Goal: Transaction & Acquisition: Purchase product/service

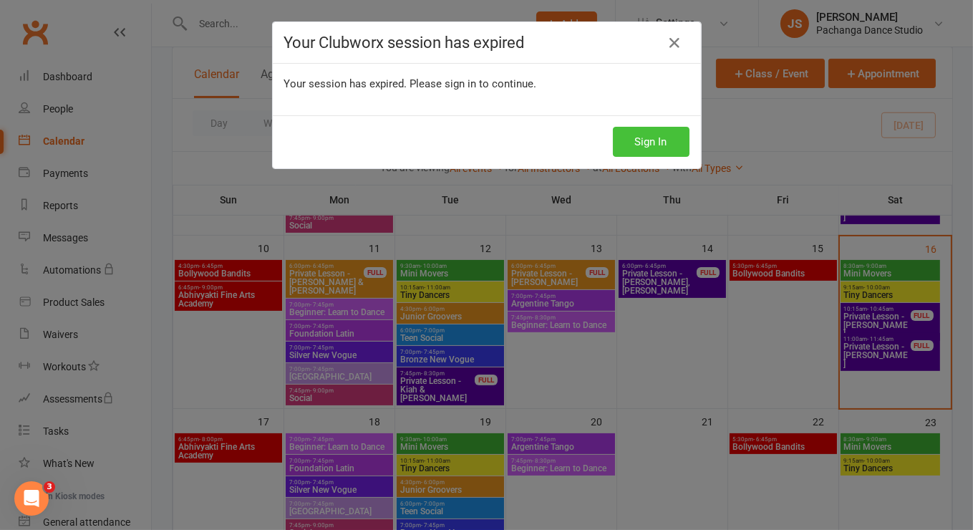
scroll to position [452, 0]
click at [640, 132] on button "Sign In" at bounding box center [651, 142] width 77 height 30
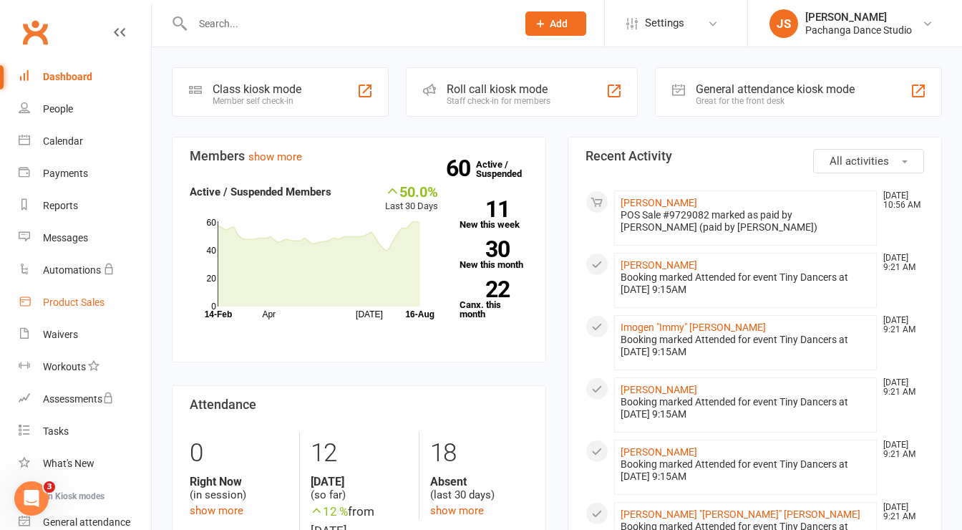
click at [64, 306] on div "Product Sales" at bounding box center [74, 301] width 62 height 11
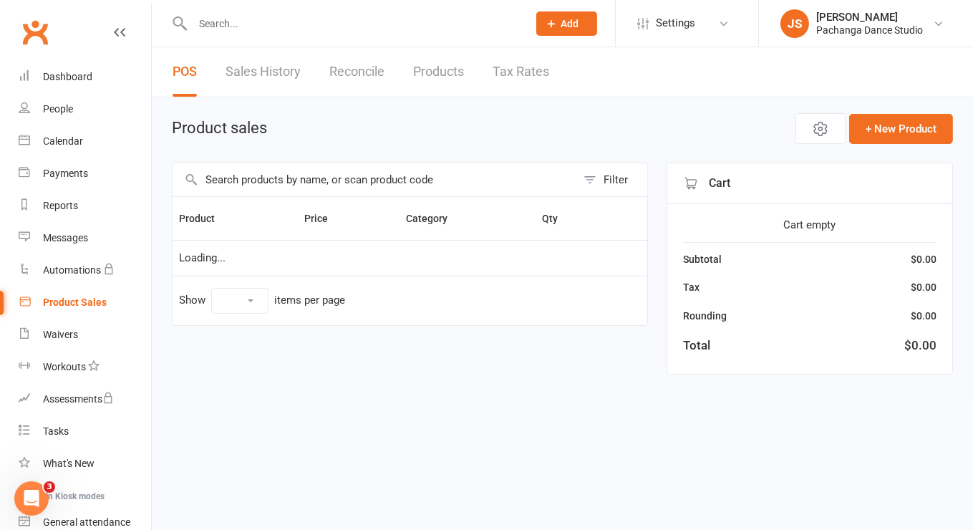
select select "50"
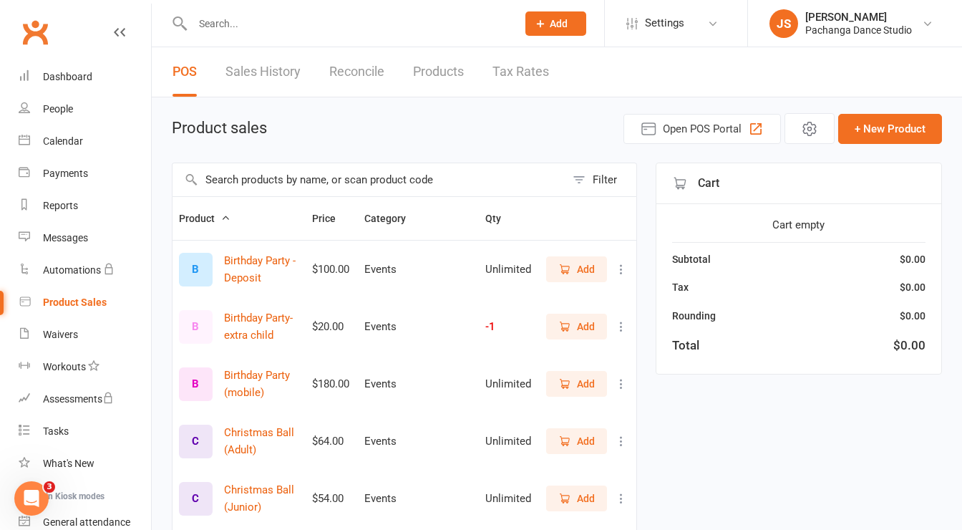
click at [282, 182] on input "text" at bounding box center [368, 179] width 393 height 33
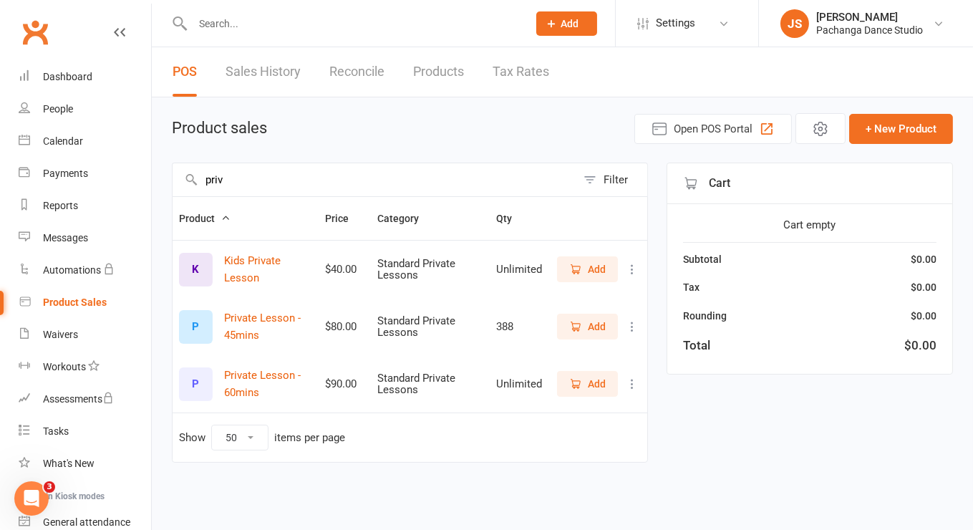
type input "priv"
click at [576, 329] on icon "button" at bounding box center [575, 326] width 13 height 13
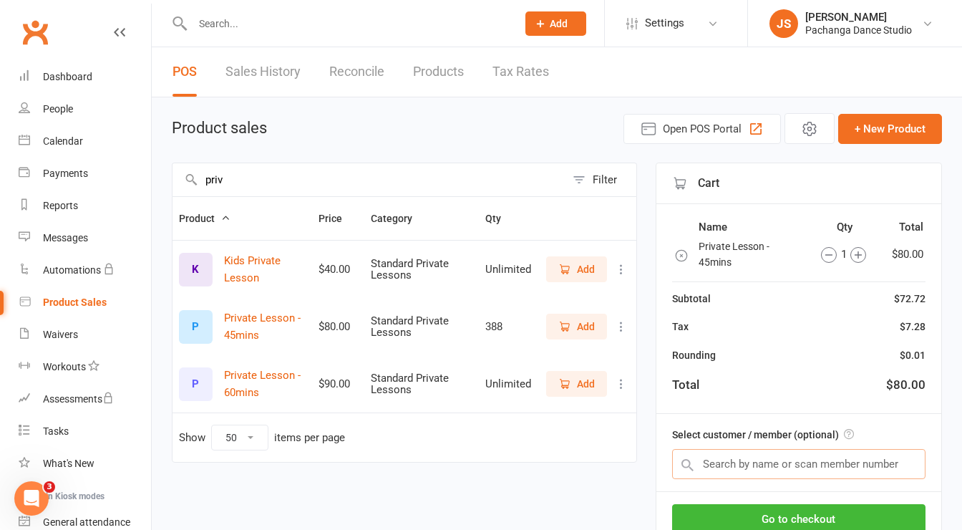
click at [793, 457] on input "text" at bounding box center [798, 464] width 253 height 30
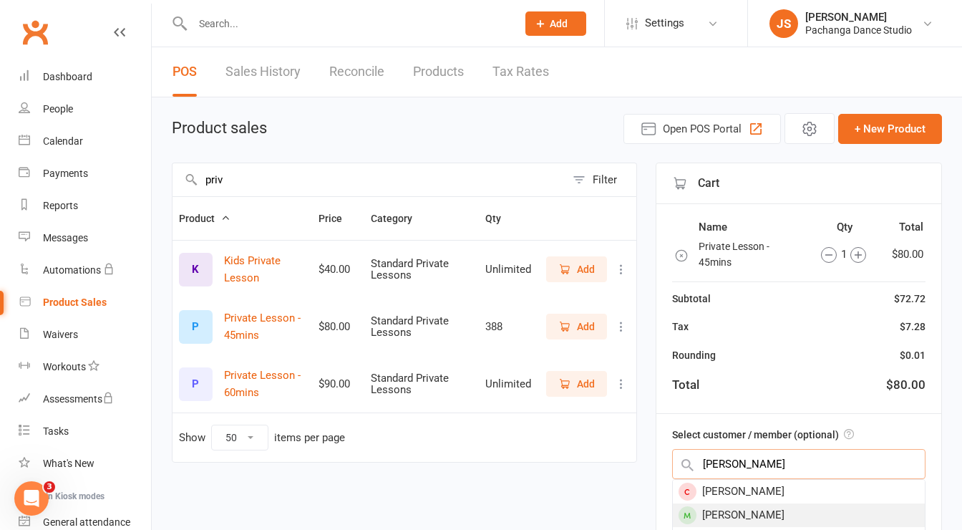
type input "alex"
click at [709, 513] on div "Alexzandra Graczyk" at bounding box center [799, 515] width 252 height 24
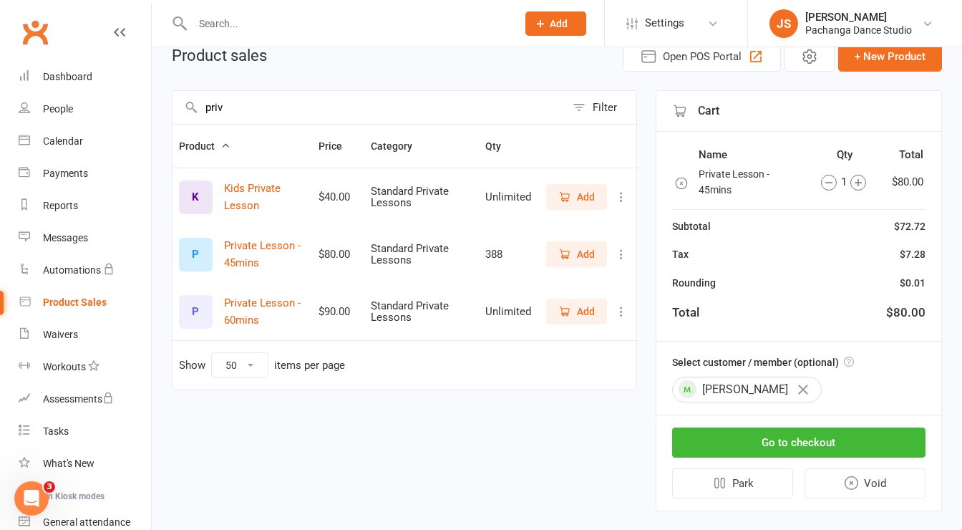
scroll to position [79, 0]
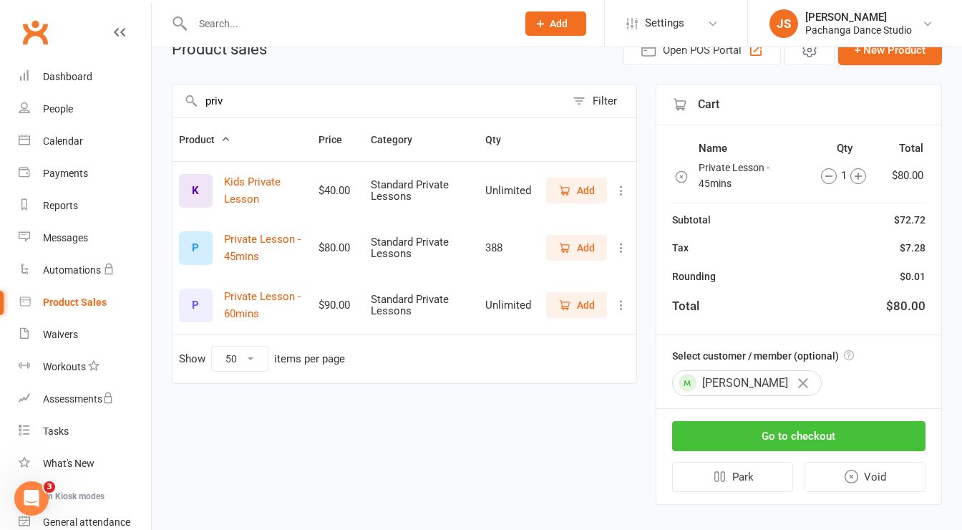
click at [816, 434] on button "Go to checkout" at bounding box center [798, 436] width 253 height 30
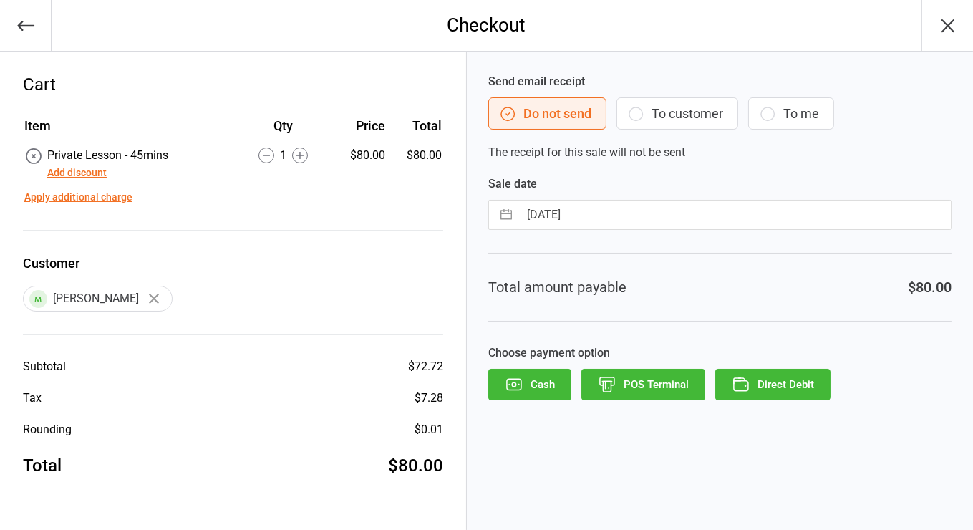
click at [665, 115] on button "To customer" at bounding box center [677, 113] width 122 height 32
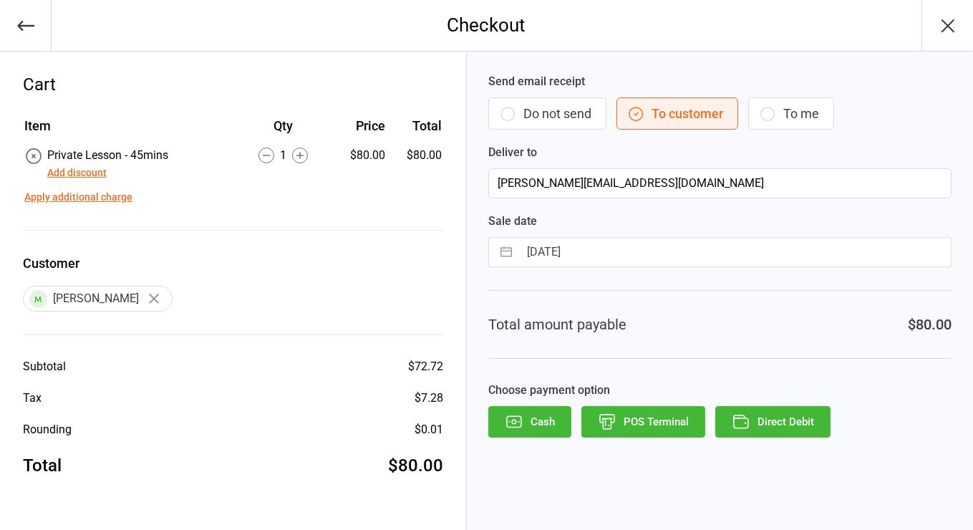
click at [646, 426] on button "POS Terminal" at bounding box center [643, 421] width 124 height 31
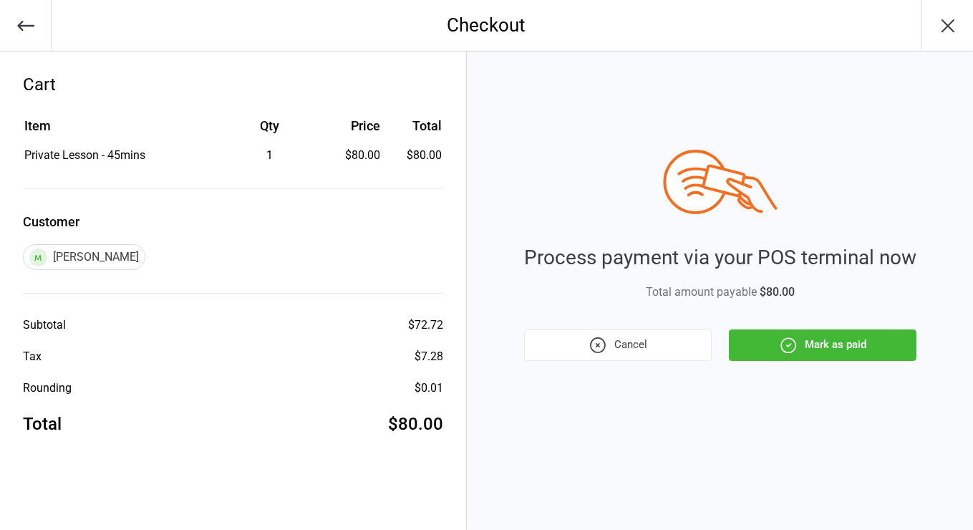
click at [844, 337] on button "Mark as paid" at bounding box center [823, 344] width 188 height 31
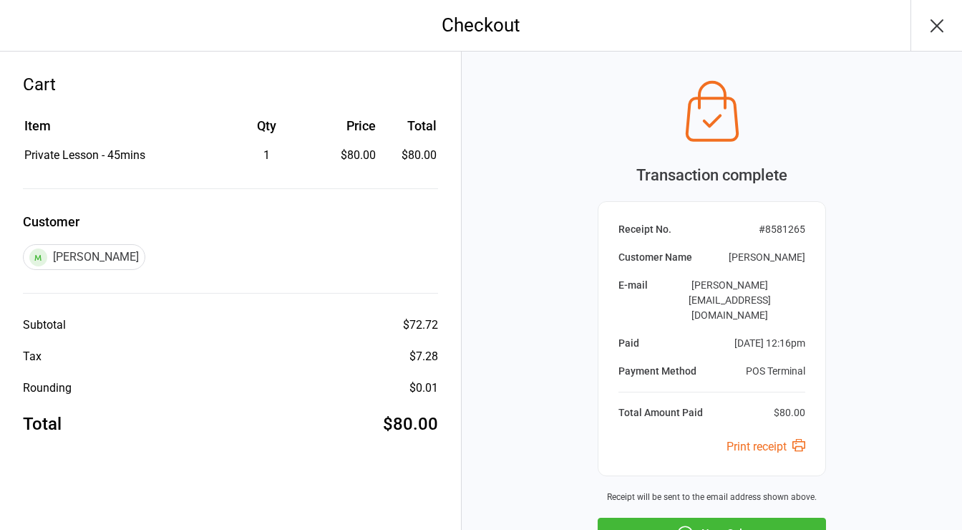
click at [742, 517] on button "Next Sale" at bounding box center [712, 532] width 228 height 31
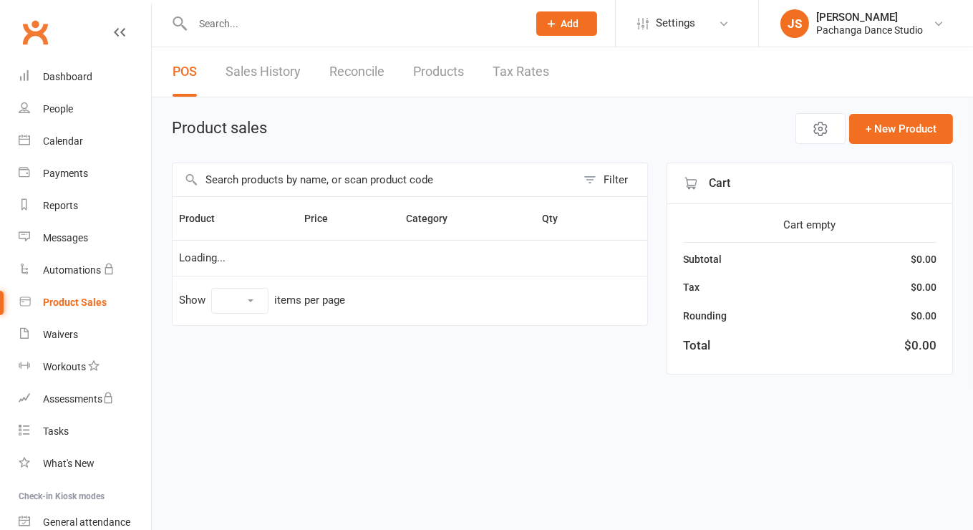
select select "50"
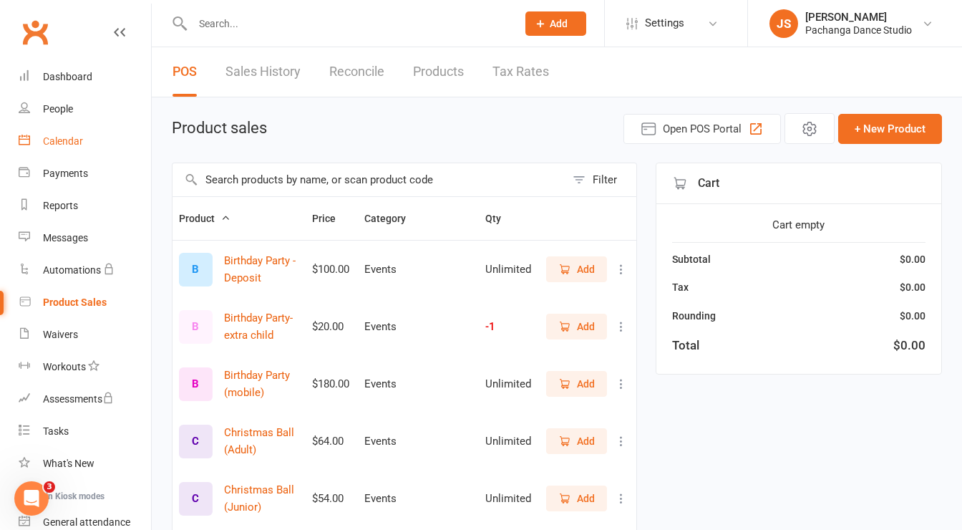
click at [68, 145] on div "Calendar" at bounding box center [63, 140] width 40 height 11
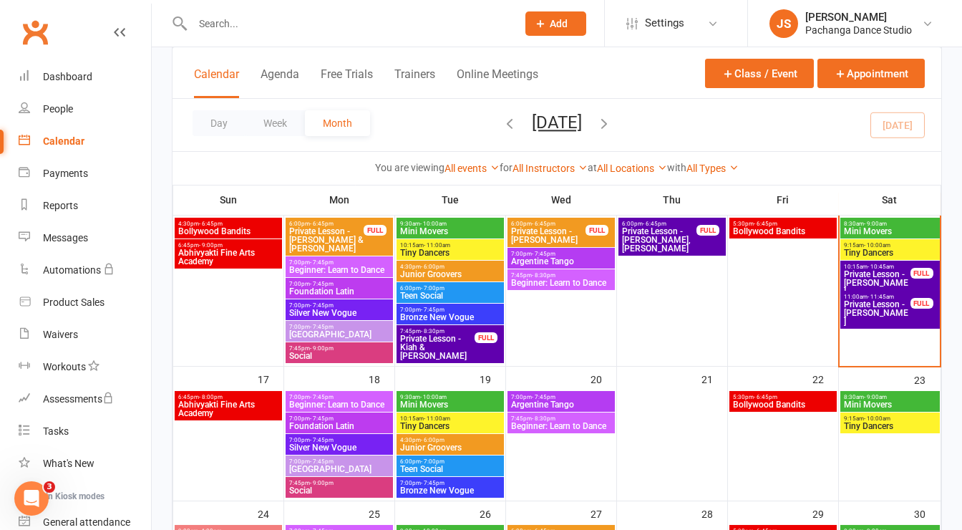
scroll to position [454, 0]
